Goal: Task Accomplishment & Management: Manage account settings

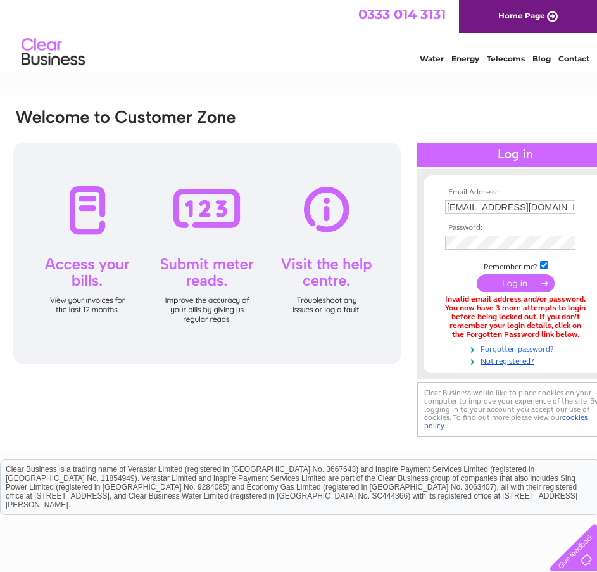
click at [535, 345] on link "Forgotten password?" at bounding box center [517, 348] width 144 height 12
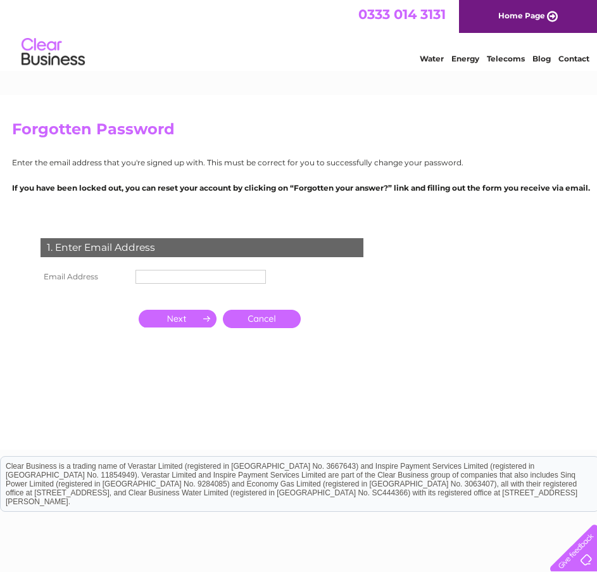
click at [219, 276] on input "text" at bounding box center [201, 277] width 131 height 14
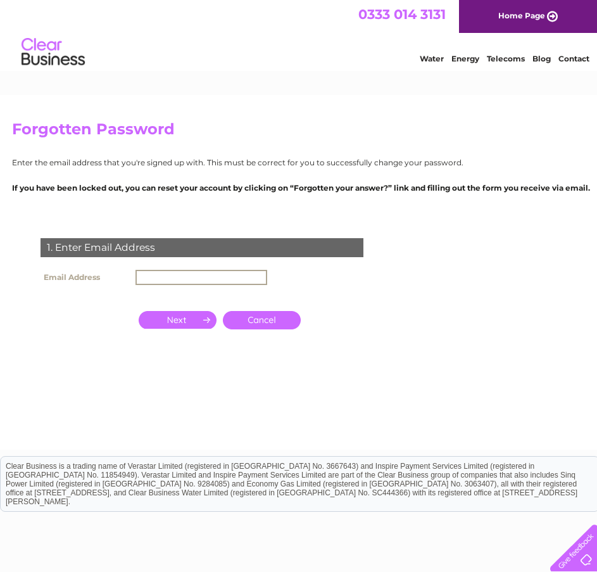
type input "apbroad123@gmail.com"
click at [191, 317] on input "button" at bounding box center [178, 319] width 78 height 18
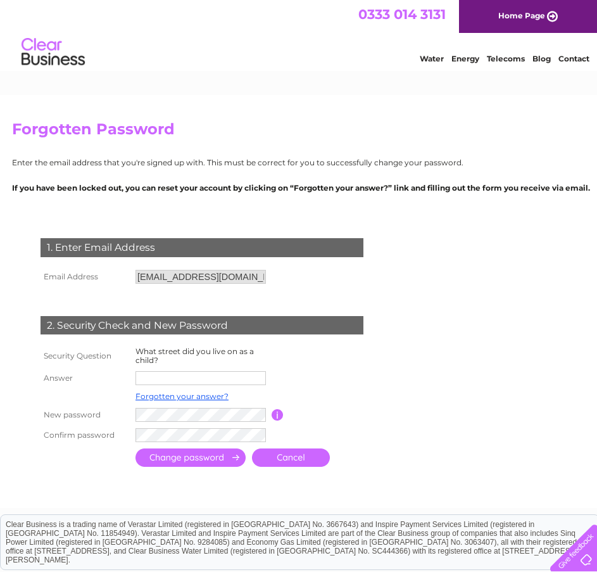
click at [201, 377] on input "text" at bounding box center [201, 378] width 131 height 14
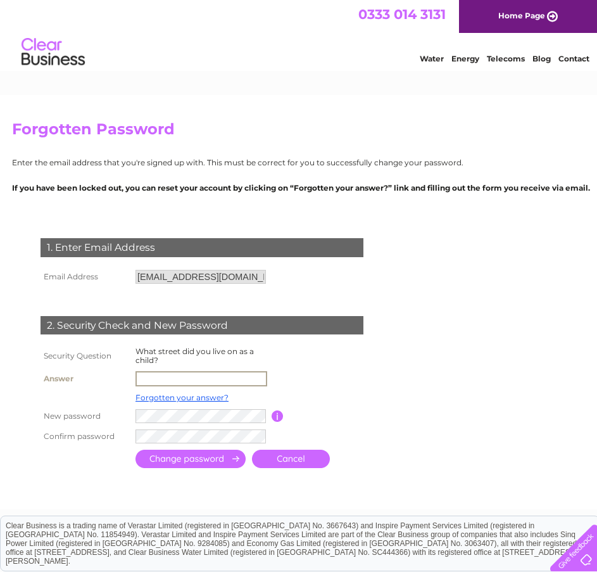
type input "mulberry close"
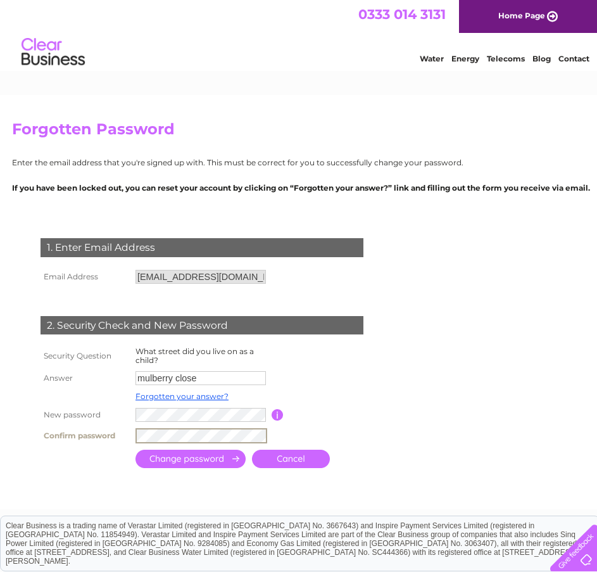
click at [205, 458] on input "submit" at bounding box center [191, 459] width 110 height 18
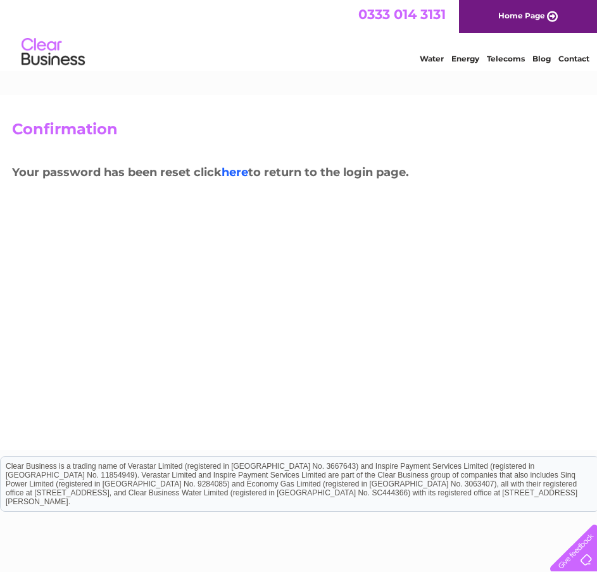
click at [240, 171] on link "here" at bounding box center [235, 172] width 27 height 14
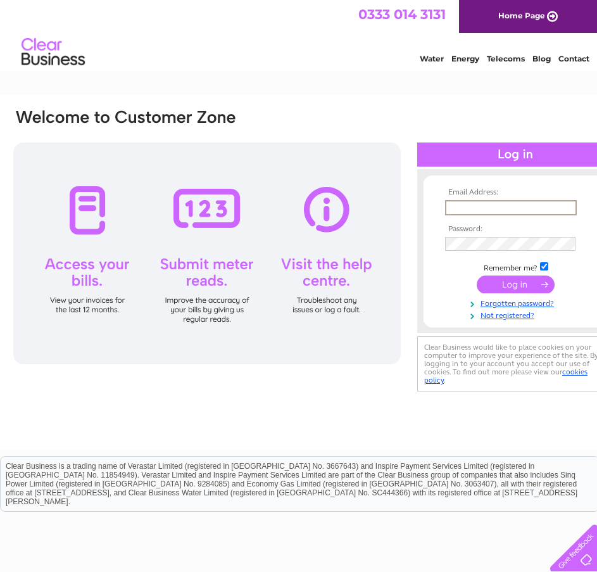
click at [449, 210] on input "text" at bounding box center [511, 207] width 132 height 15
type input "[EMAIL_ADDRESS][DOMAIN_NAME]"
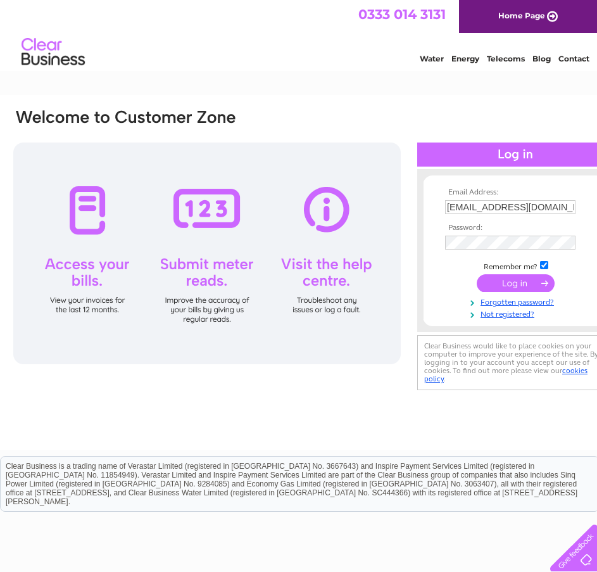
click at [504, 291] on input "submit" at bounding box center [516, 283] width 78 height 18
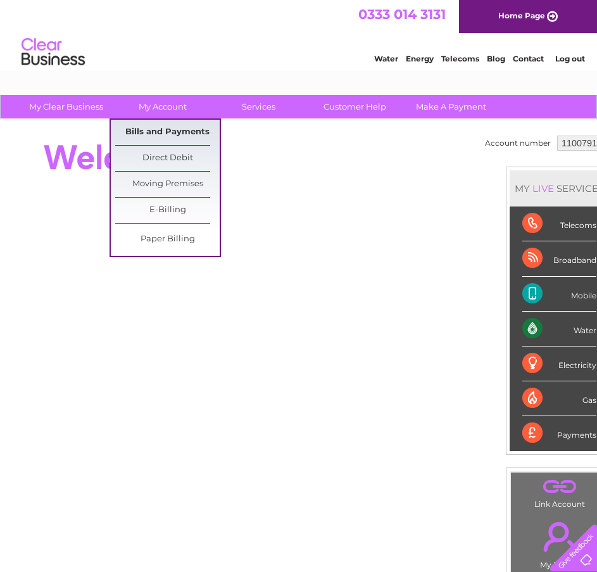
click at [172, 128] on link "Bills and Payments" at bounding box center [167, 132] width 105 height 25
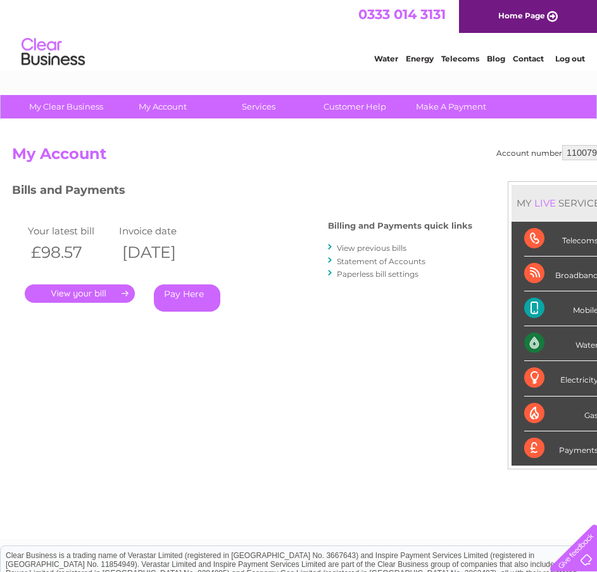
click at [378, 247] on link "View previous bills" at bounding box center [372, 248] width 70 height 10
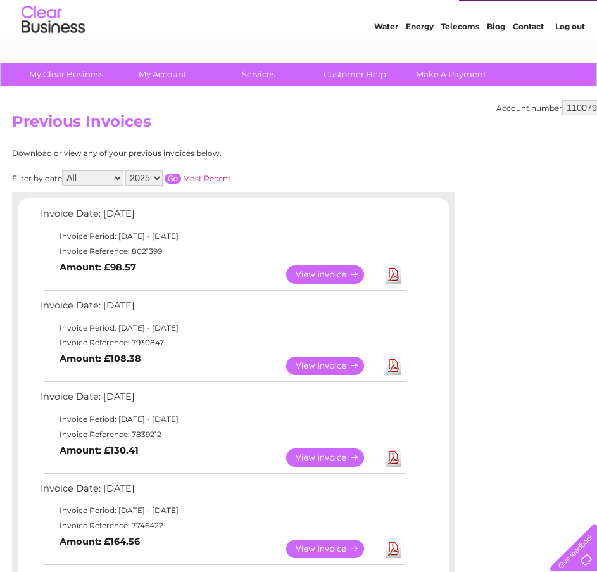
scroll to position [63, 0]
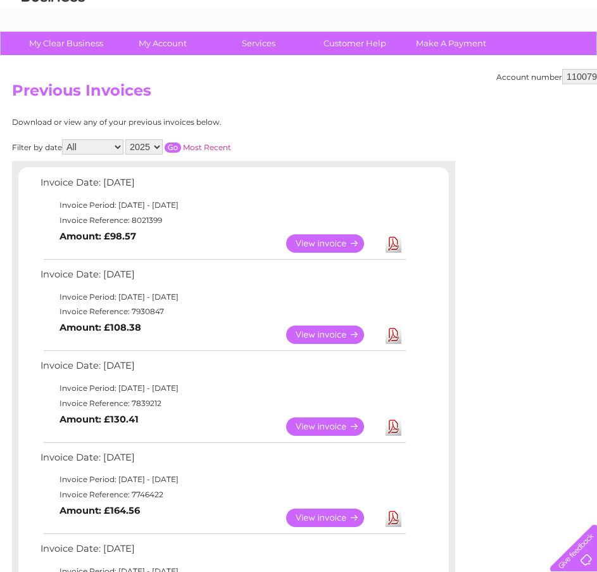
click at [392, 331] on link "Download" at bounding box center [394, 335] width 16 height 18
click at [397, 341] on link "Download" at bounding box center [394, 335] width 16 height 18
